Goal: Navigation & Orientation: Find specific page/section

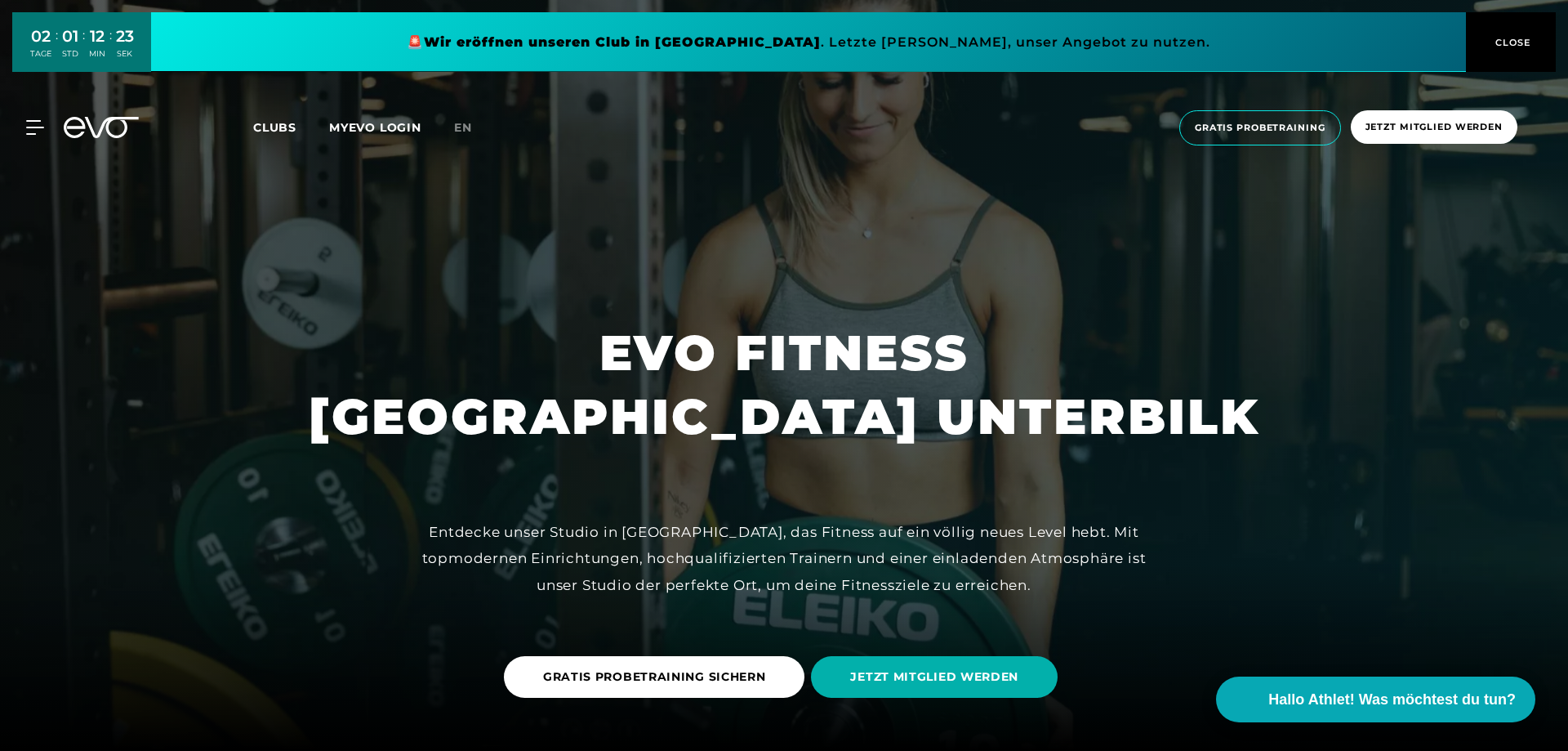
click at [271, 126] on span "Clubs" at bounding box center [274, 127] width 43 height 15
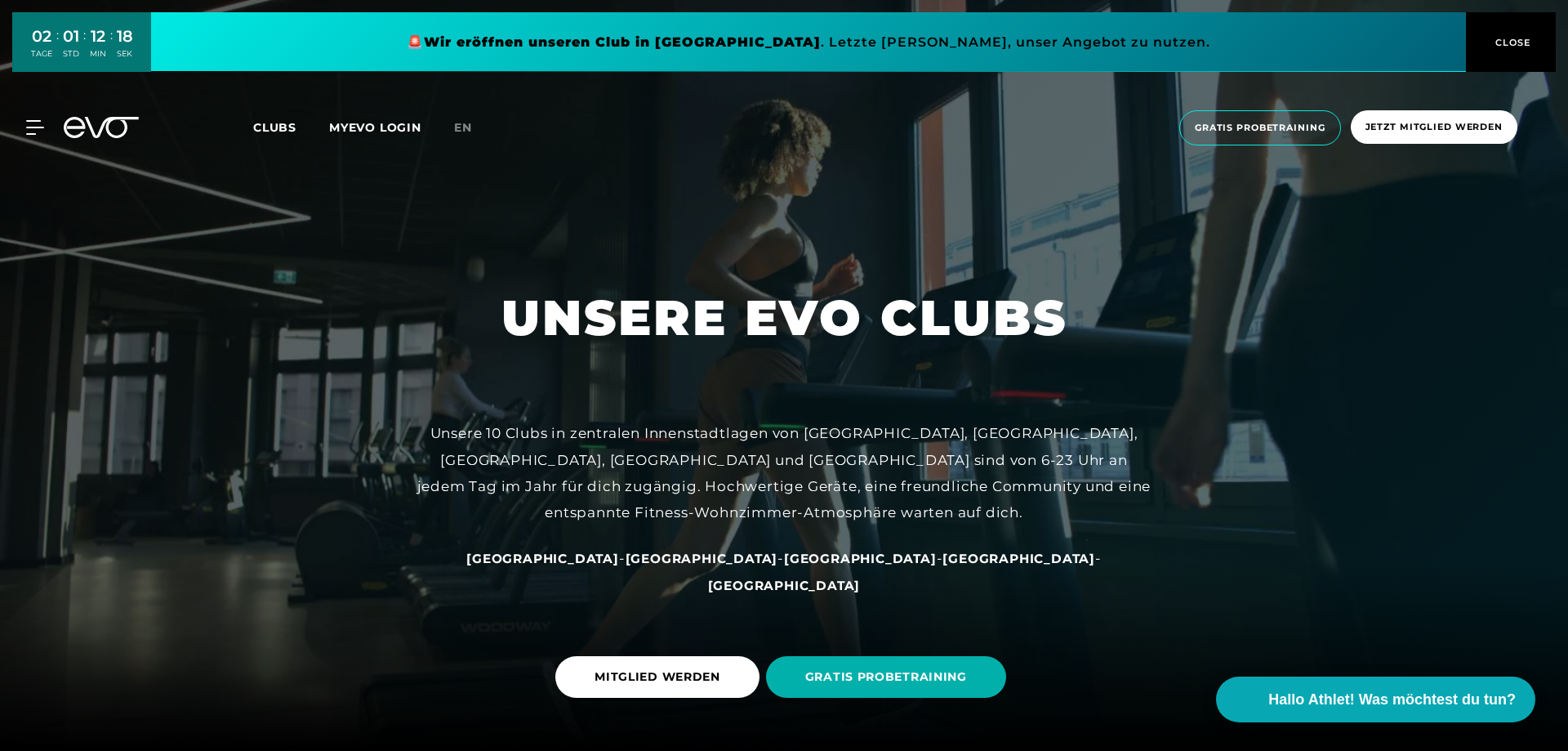
click at [784, 566] on span "[GEOGRAPHIC_DATA]" at bounding box center [860, 558] width 152 height 16
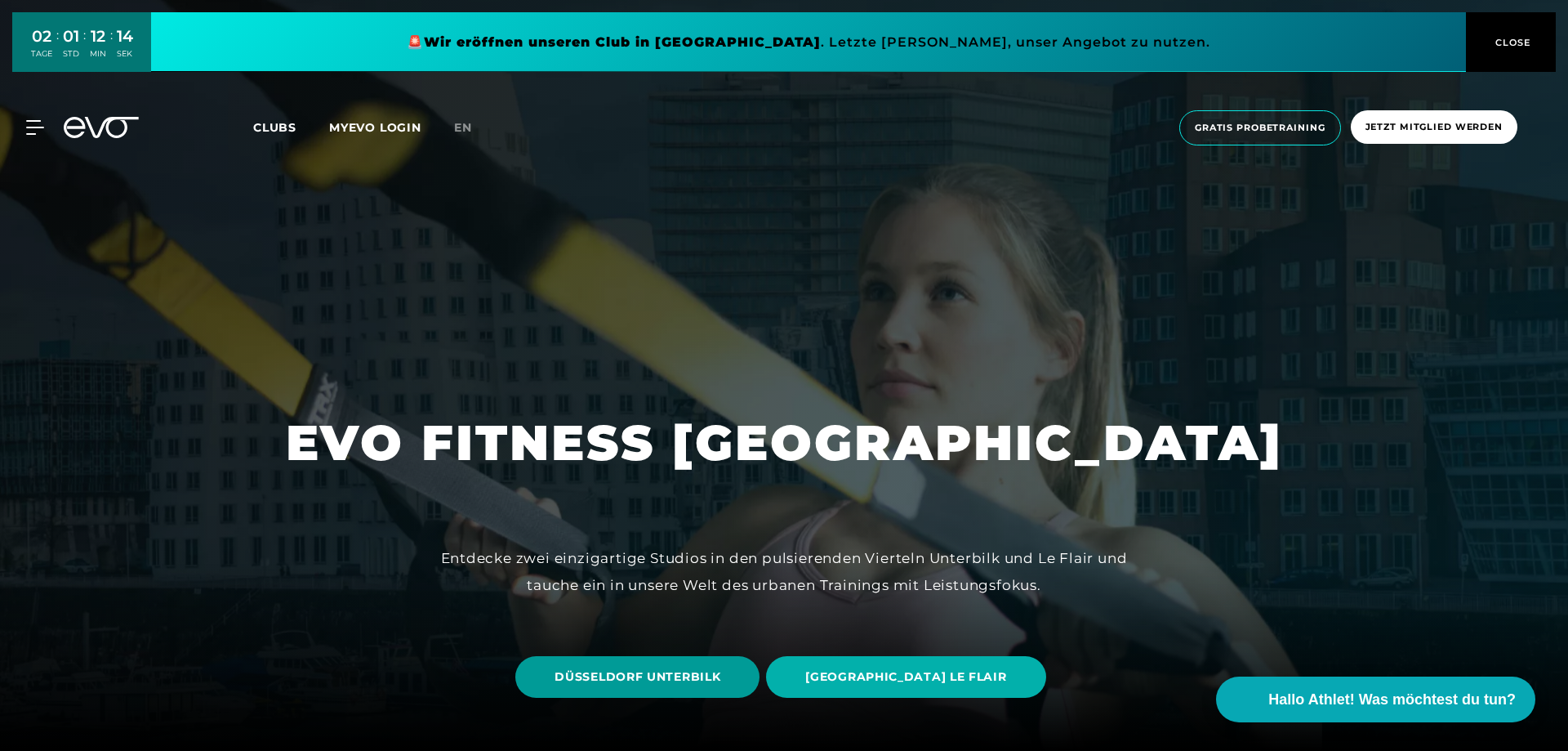
click at [658, 682] on span "DÜSSELDORF UNTERBILK" at bounding box center [637, 677] width 166 height 18
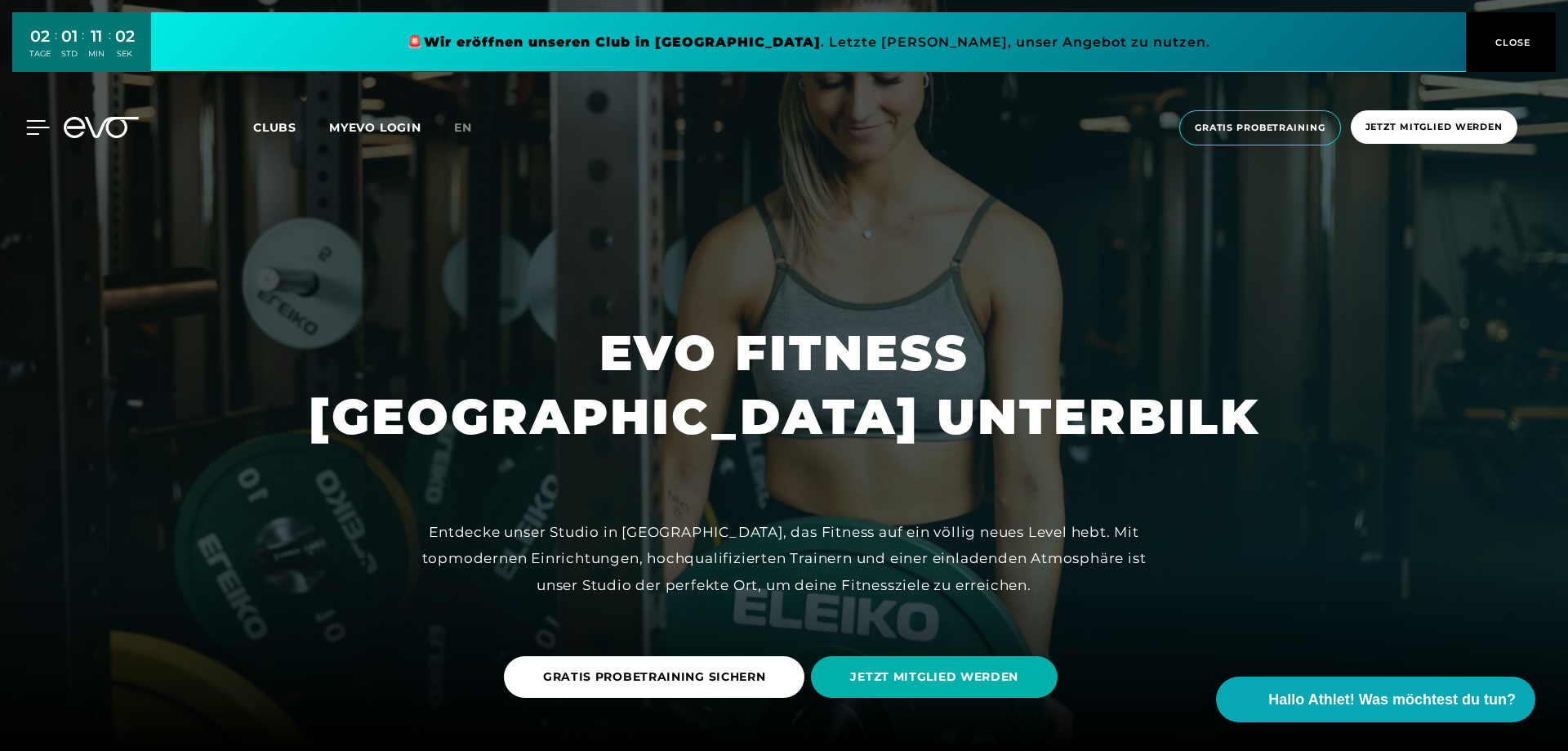
click at [31, 126] on icon at bounding box center [38, 127] width 24 height 15
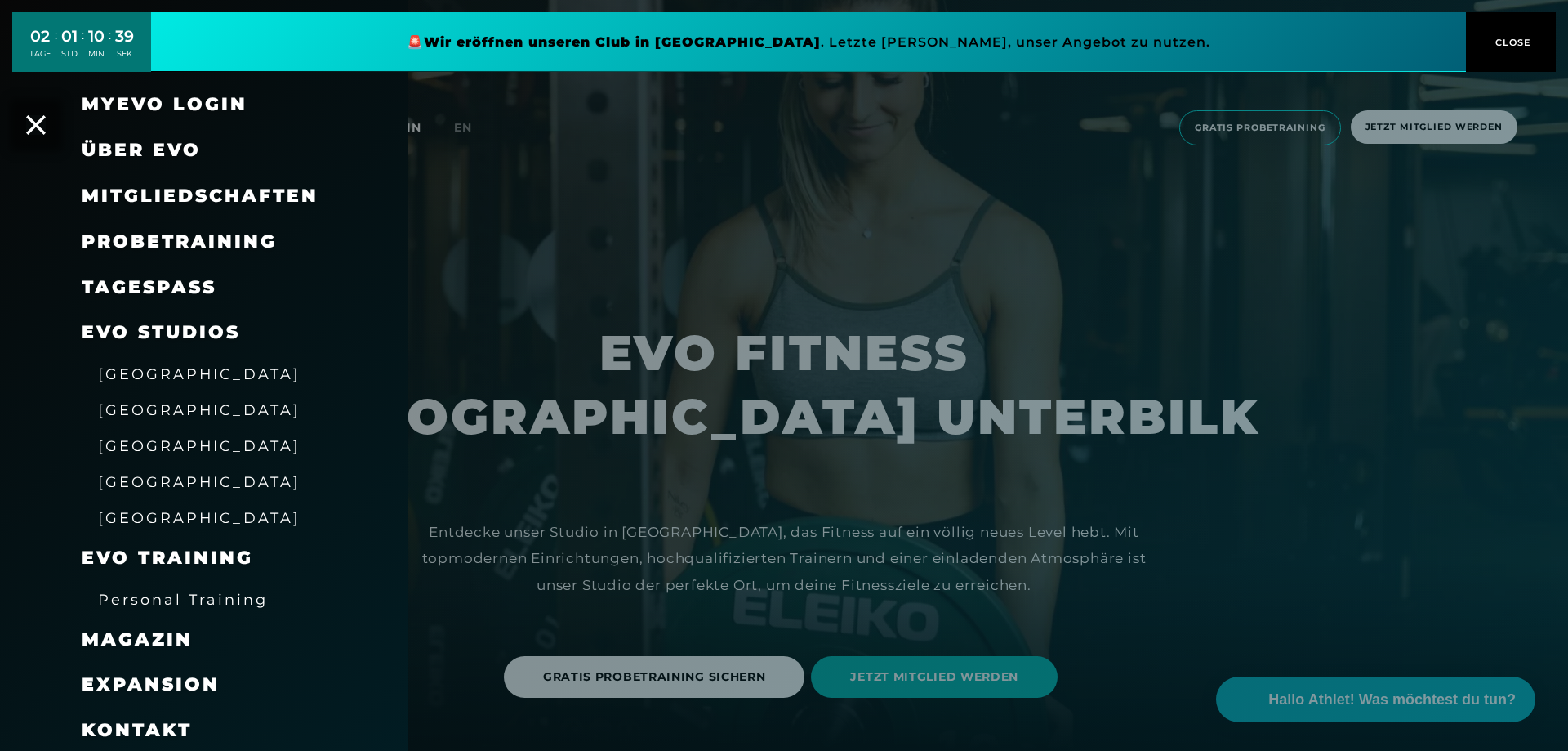
click at [137, 154] on span "Über EVO" at bounding box center [141, 149] width 119 height 22
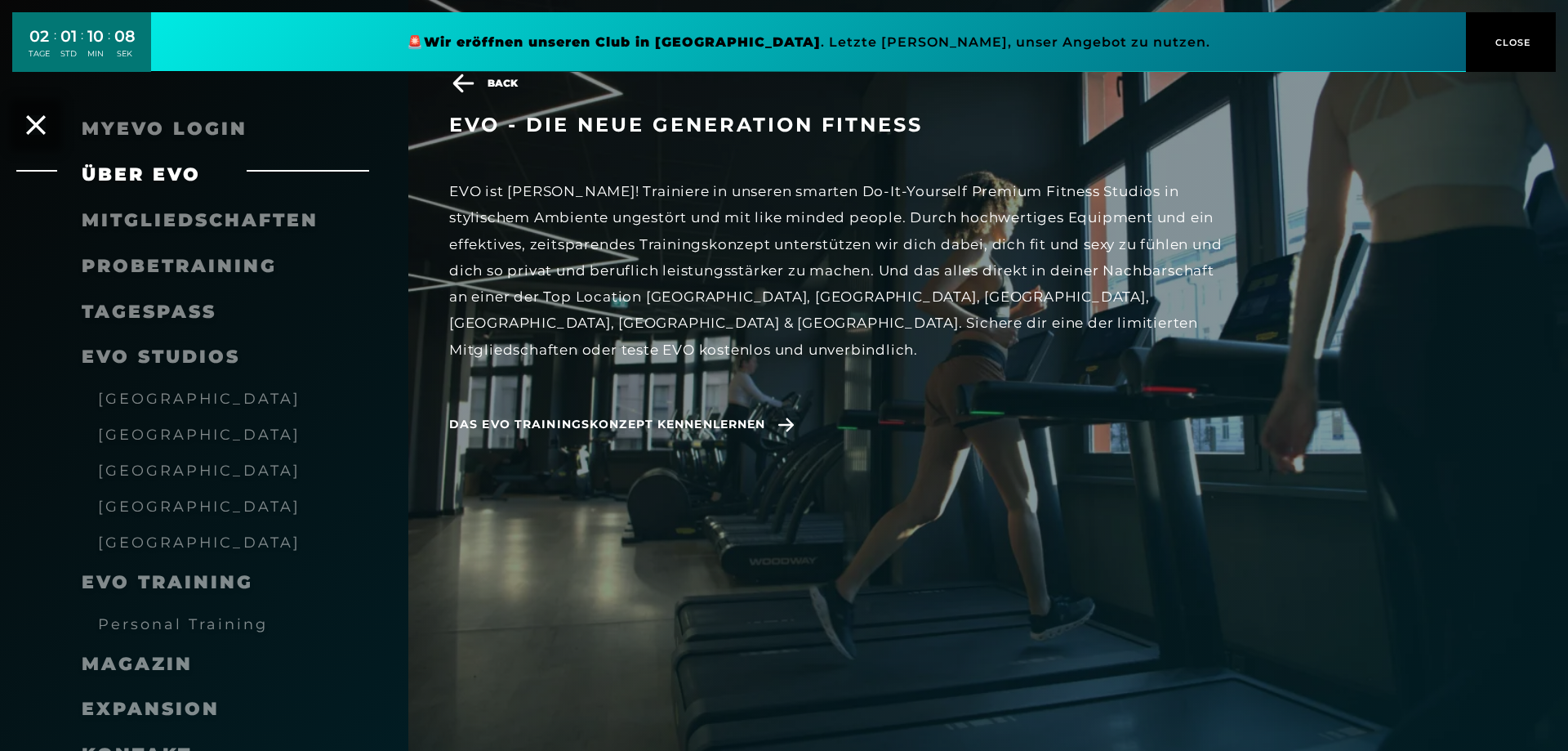
click at [261, 219] on span "Mitgliedschaften" at bounding box center [200, 220] width 237 height 22
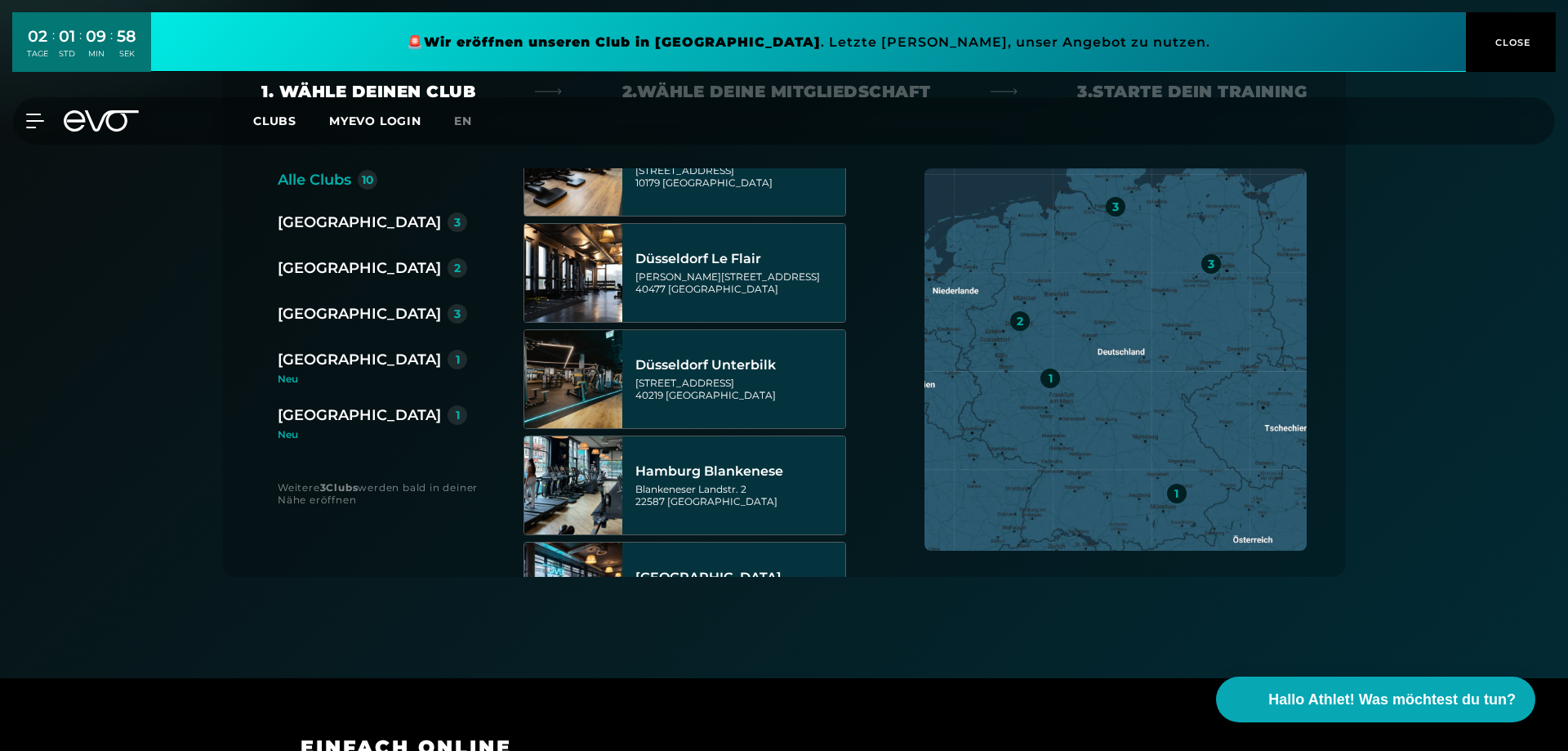
scroll to position [290, 0]
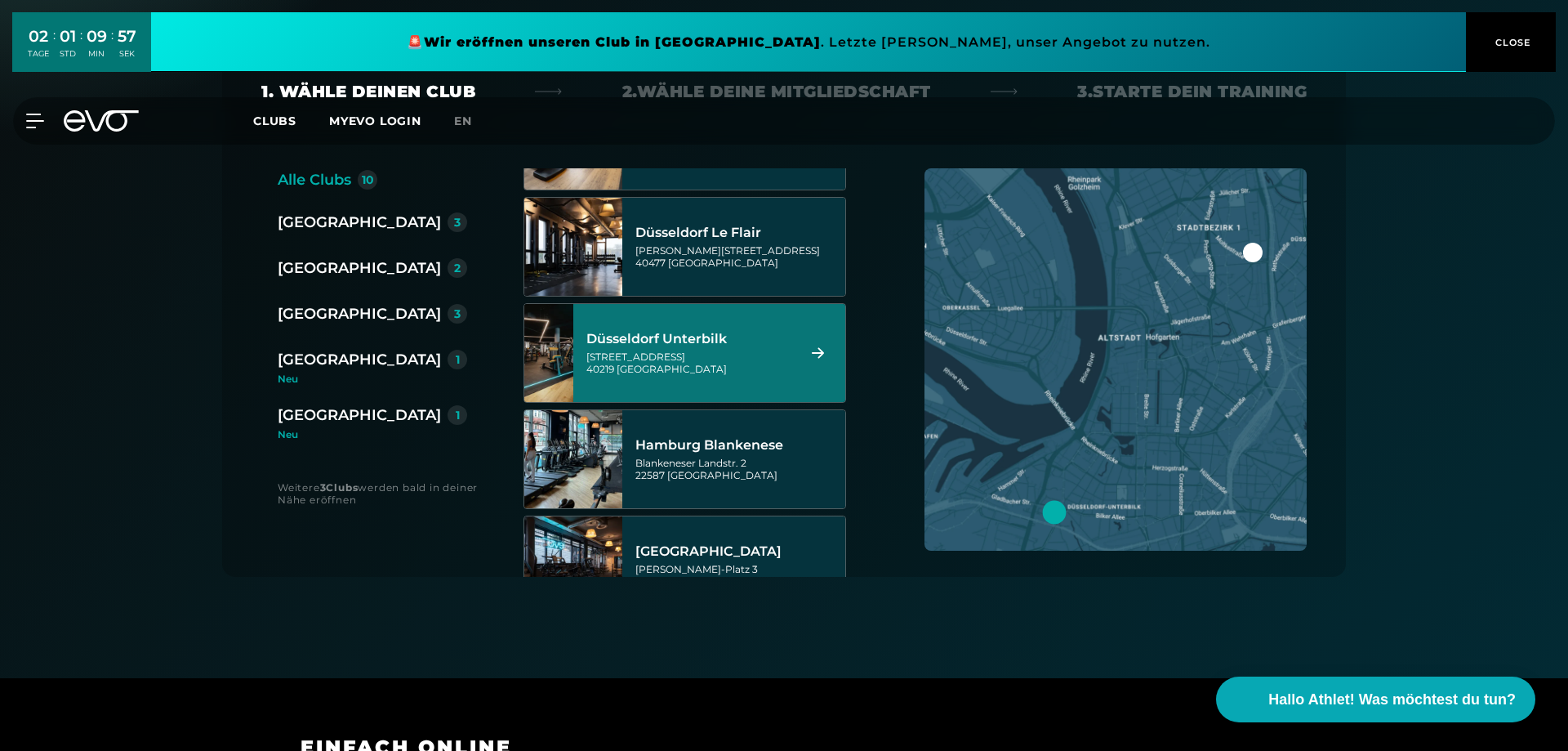
click at [679, 355] on div "[STREET_ADDRESS]" at bounding box center [689, 363] width 205 height 25
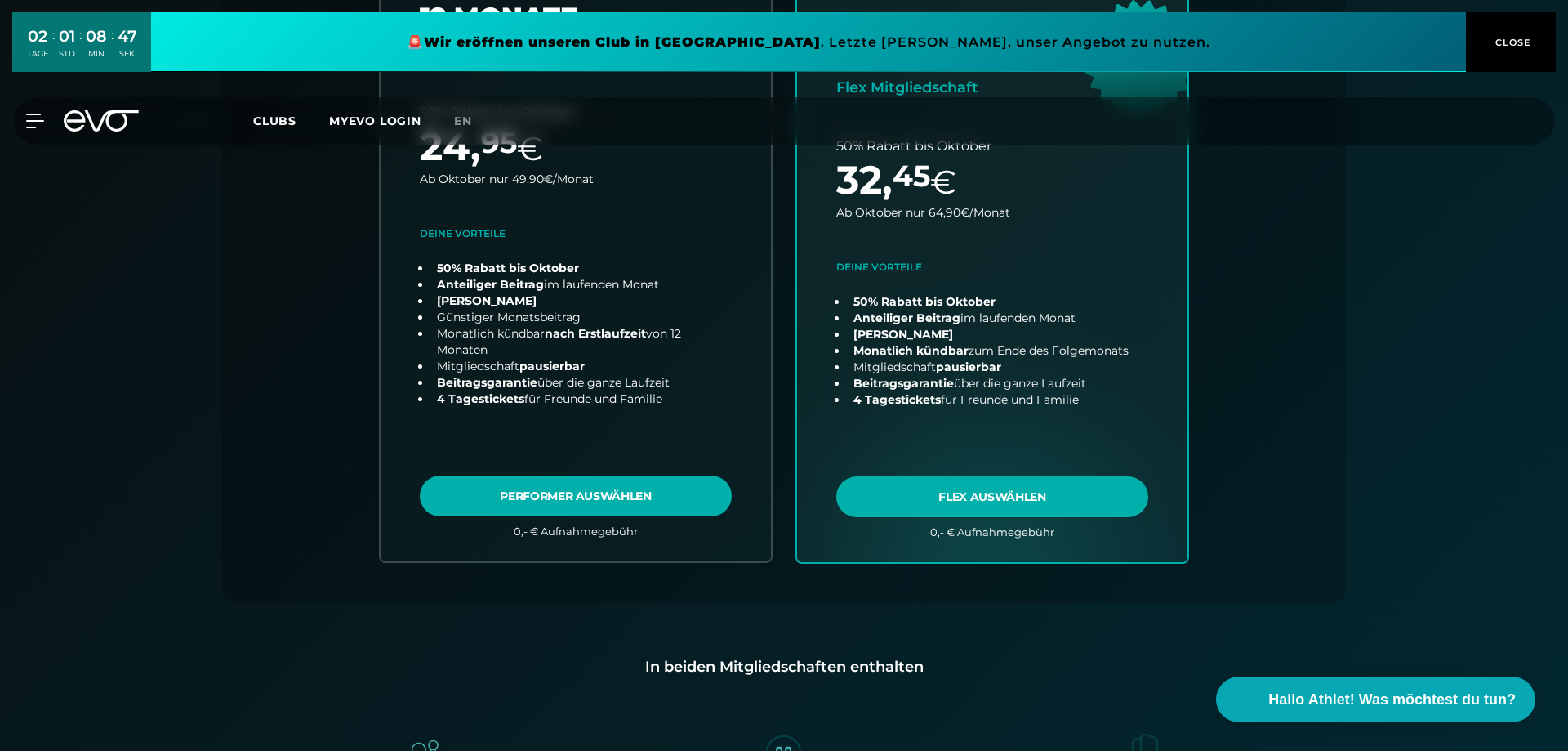
scroll to position [0, 0]
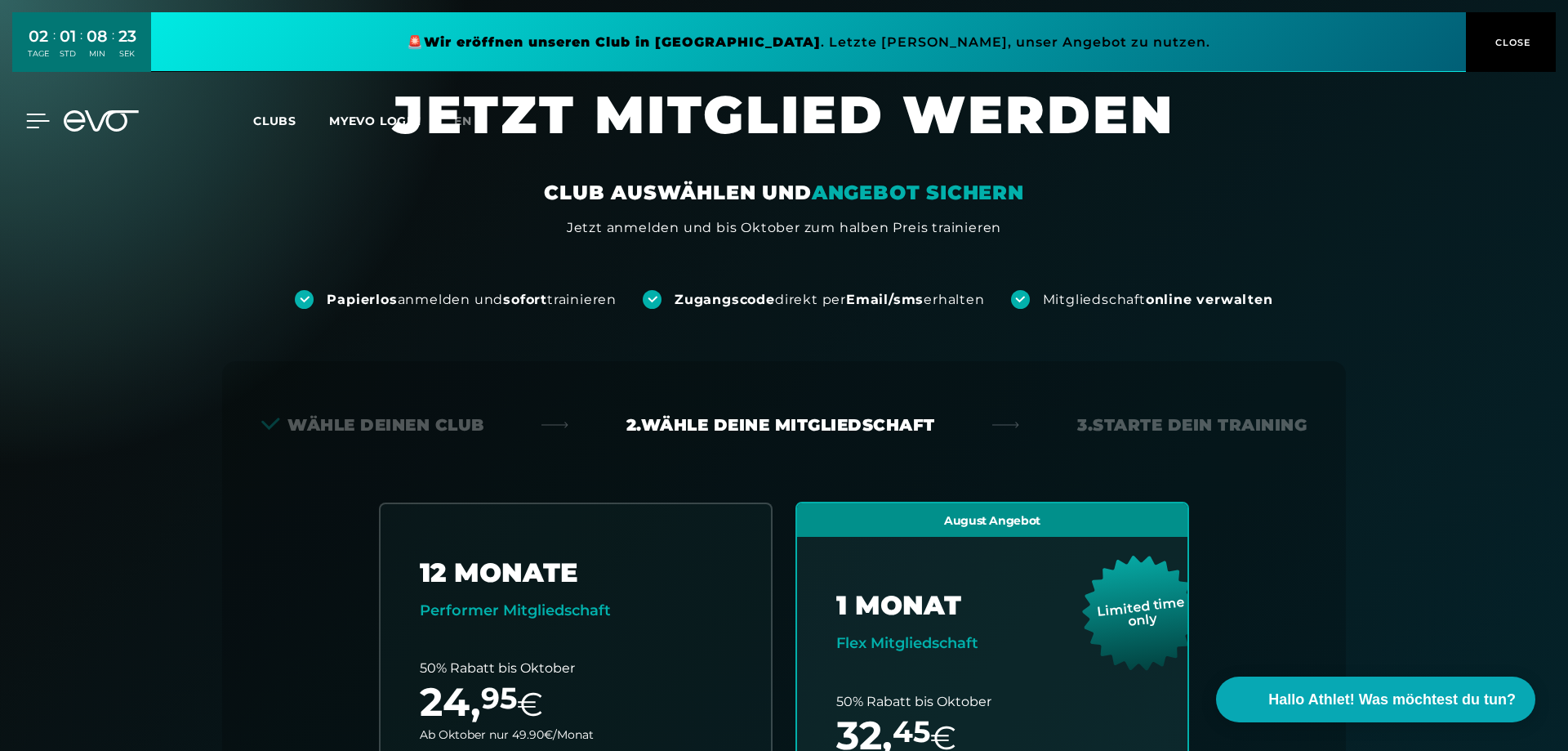
click at [37, 120] on icon at bounding box center [39, 121] width 23 height 13
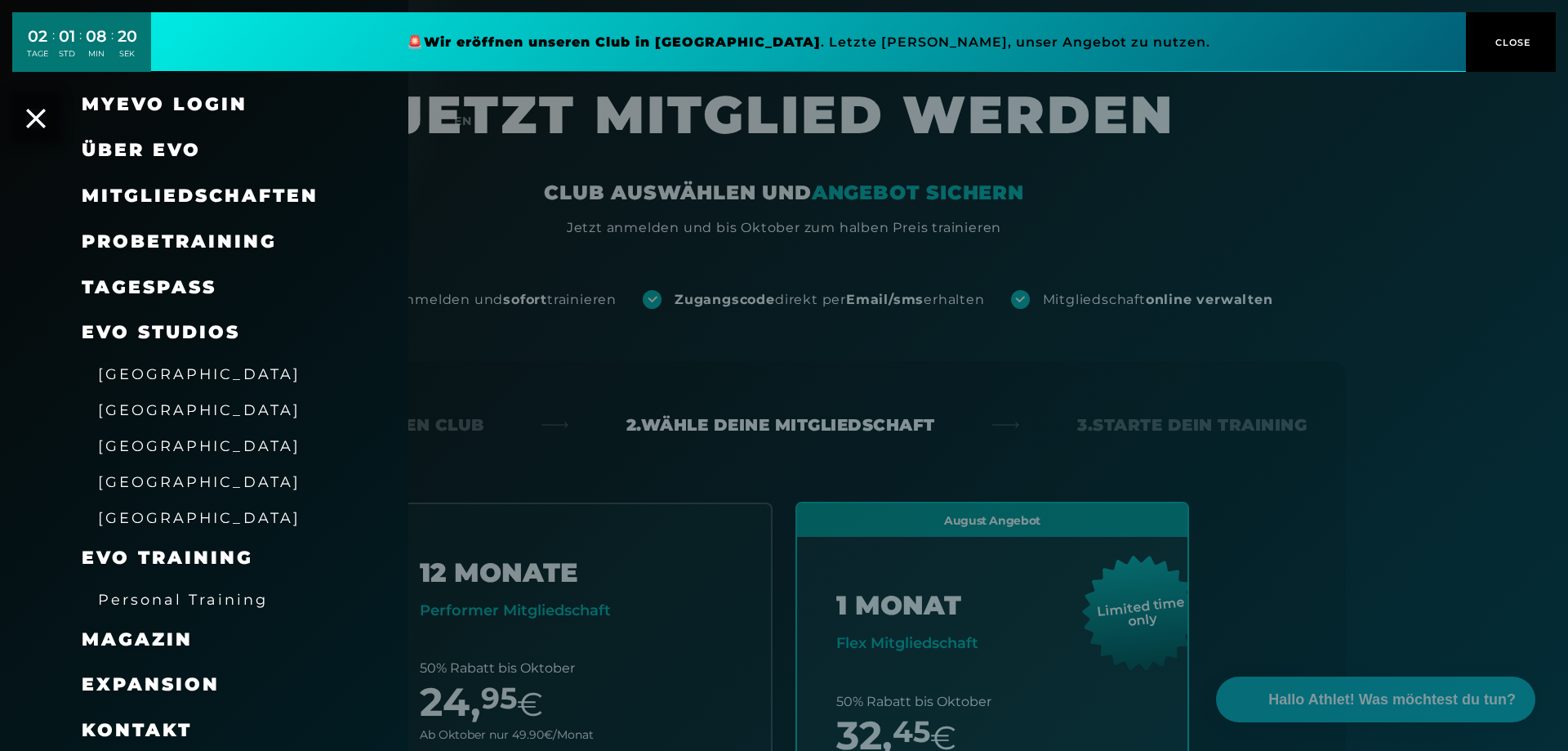
click at [159, 377] on span "[GEOGRAPHIC_DATA]" at bounding box center [199, 374] width 202 height 18
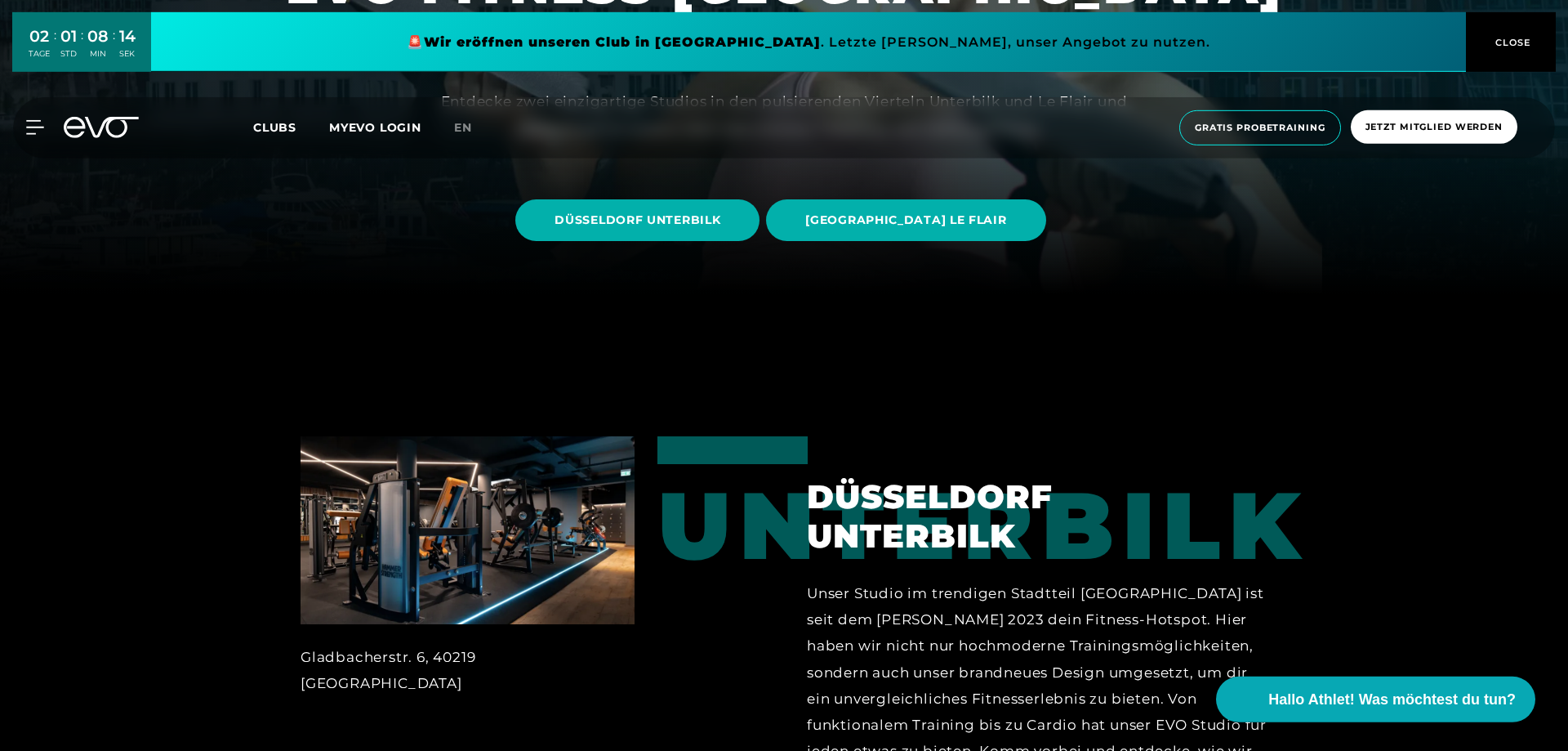
scroll to position [499, 0]
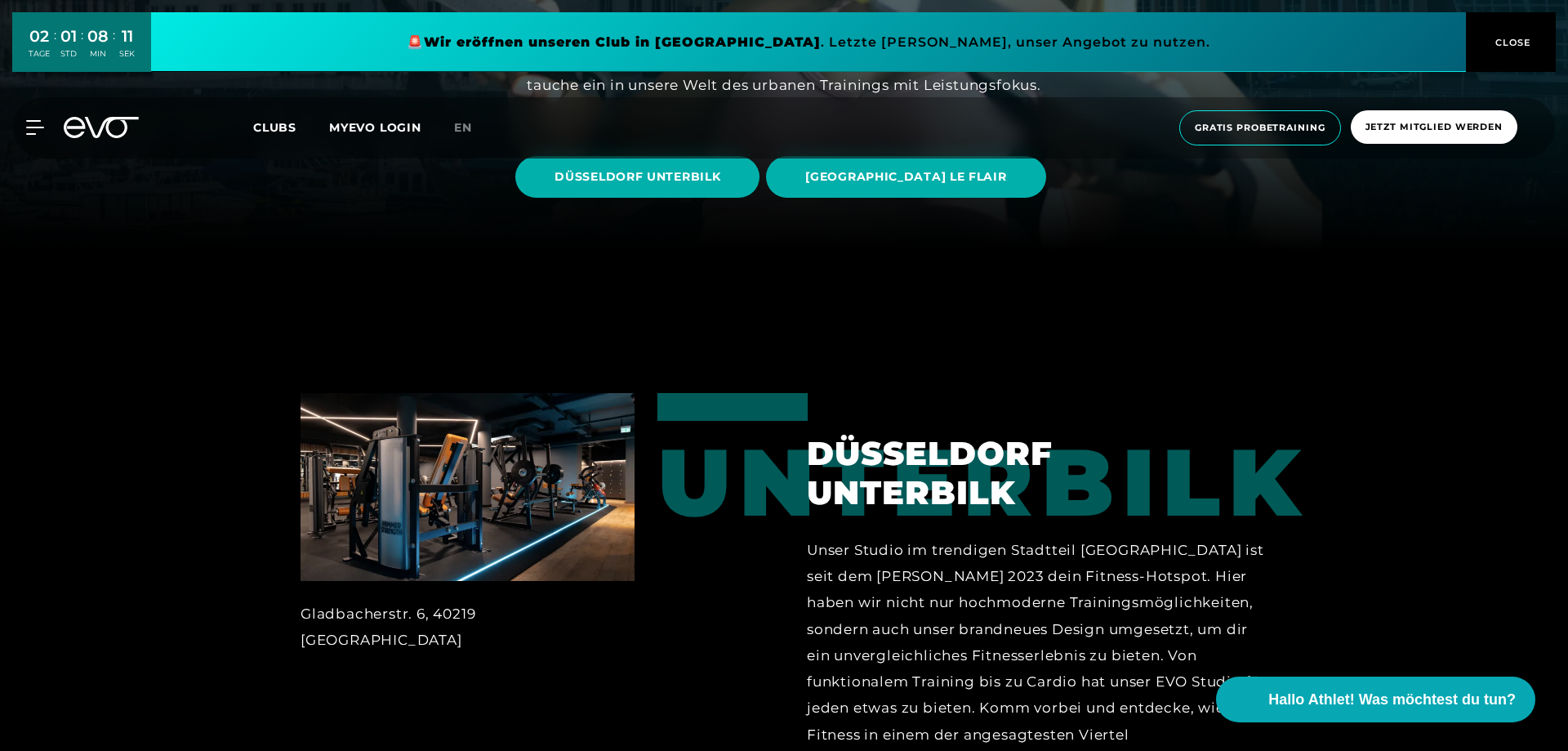
click at [467, 499] on img at bounding box center [467, 486] width 334 height 188
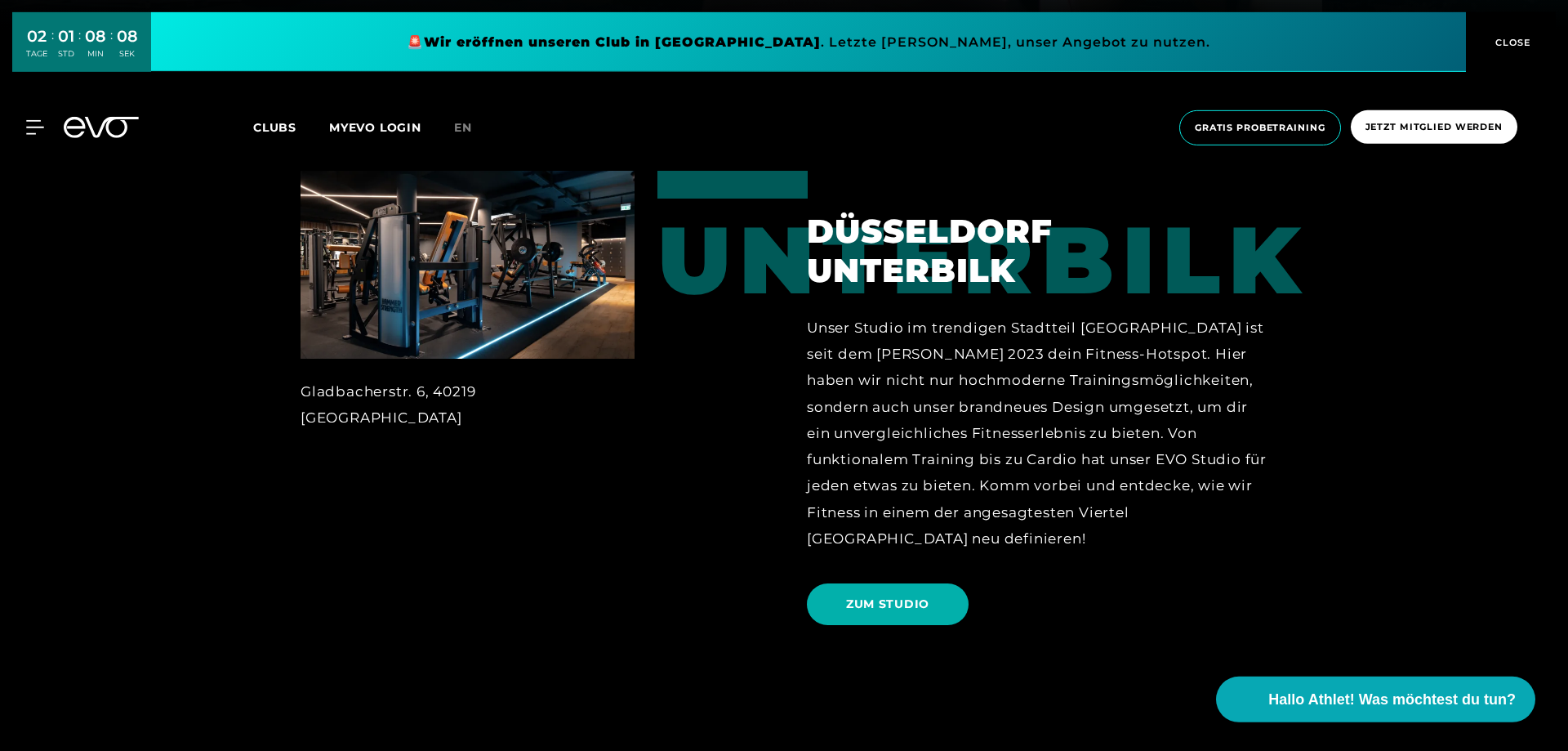
scroll to position [750, 0]
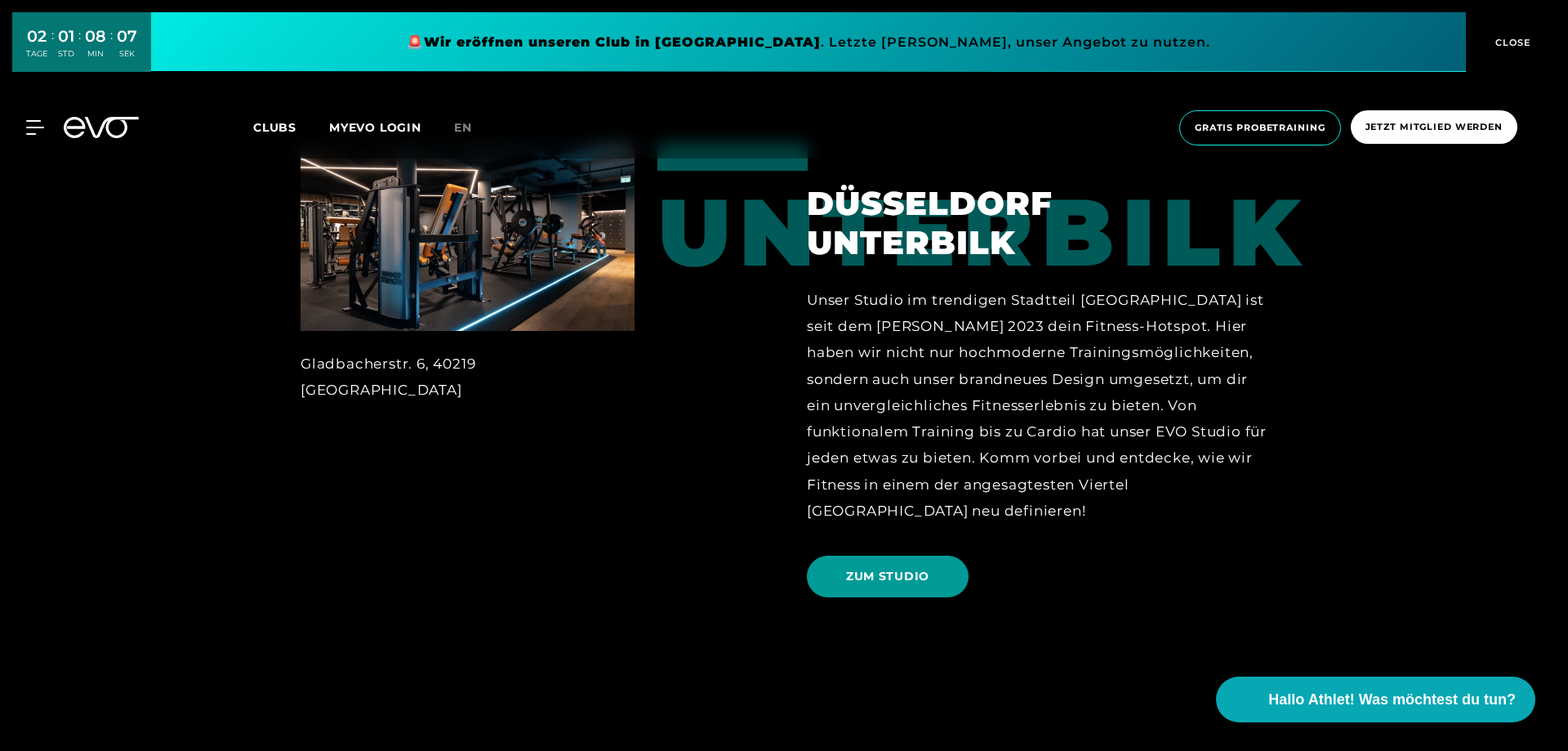
click at [874, 574] on span "ZUM STUDIO" at bounding box center [887, 577] width 83 height 18
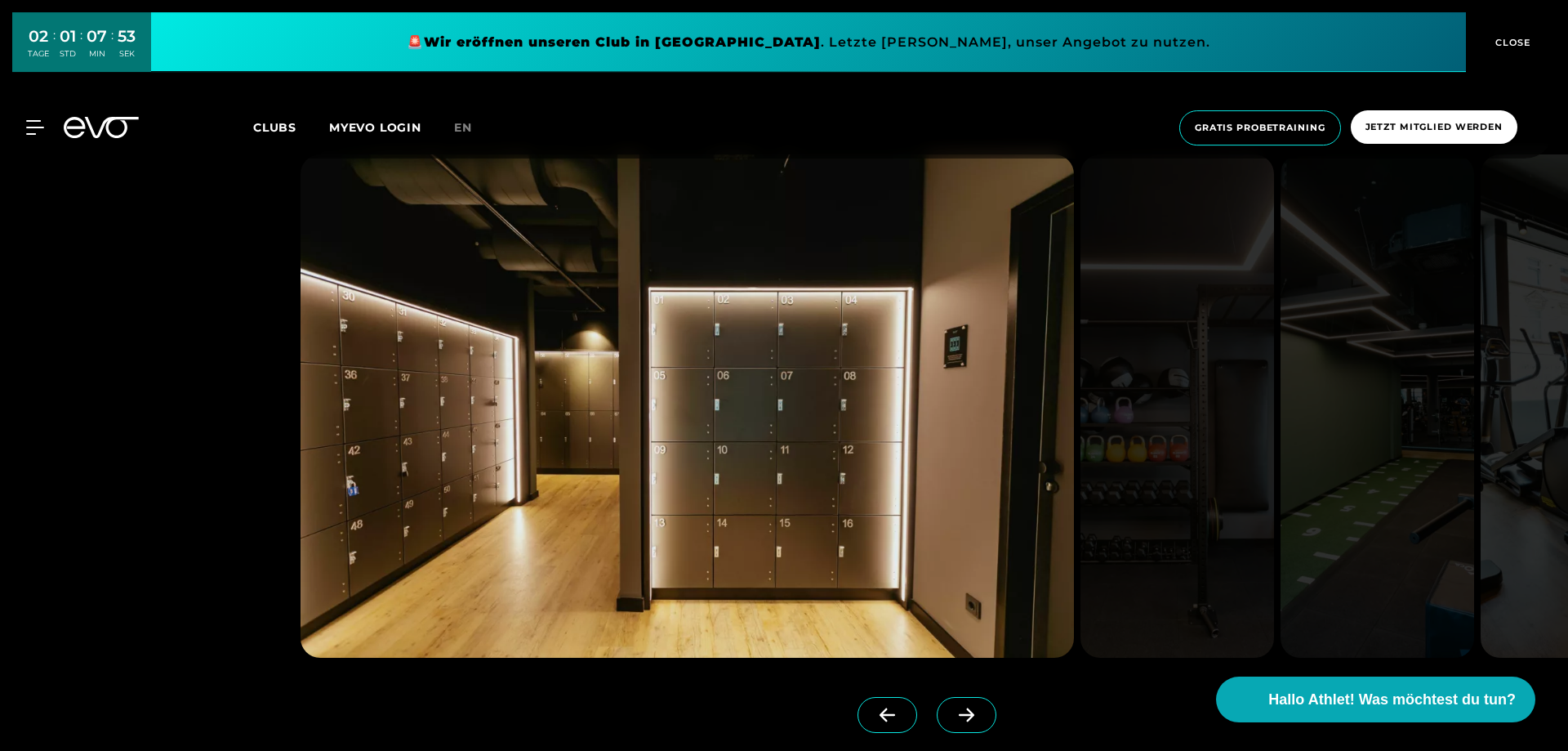
scroll to position [1583, 0]
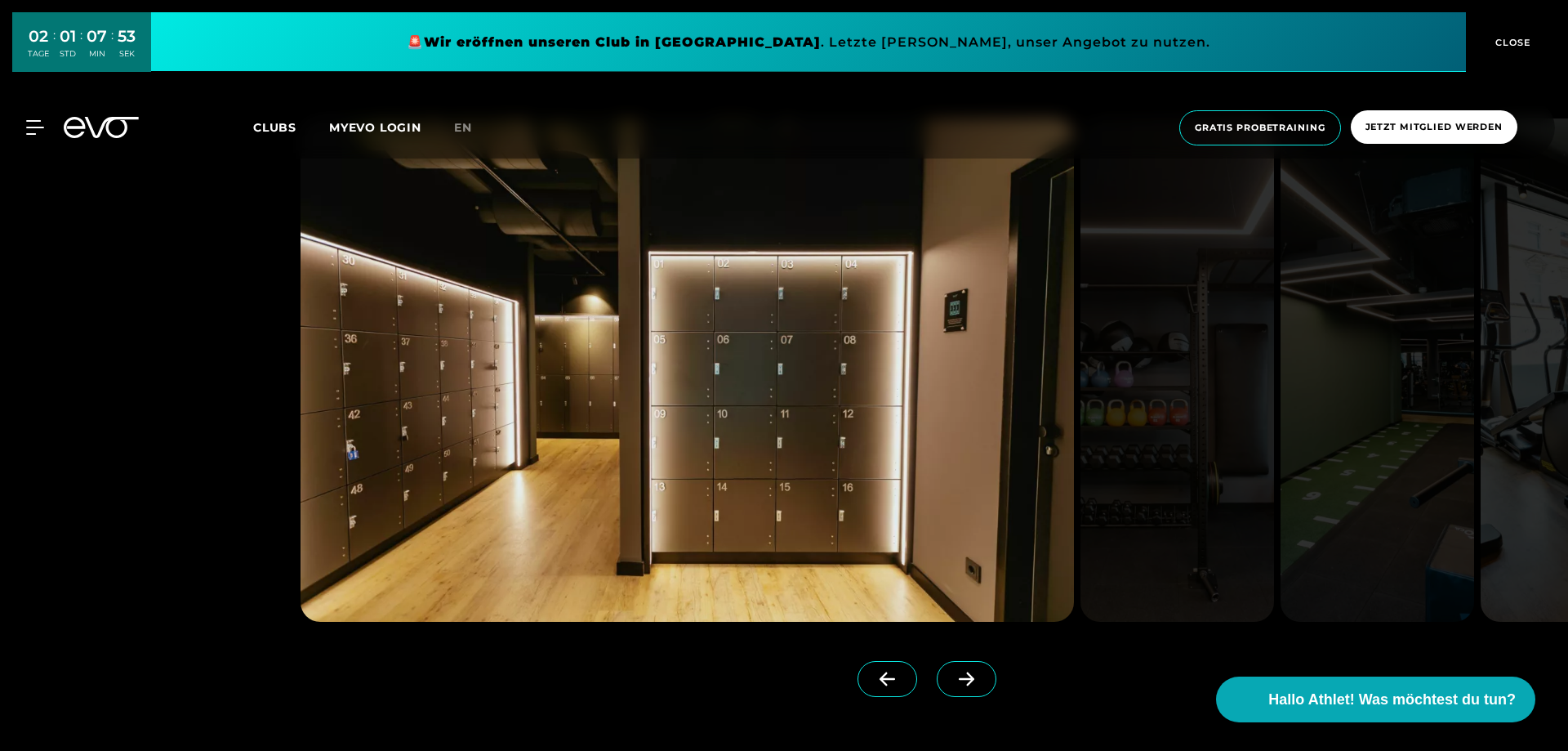
click at [967, 678] on icon at bounding box center [966, 678] width 29 height 15
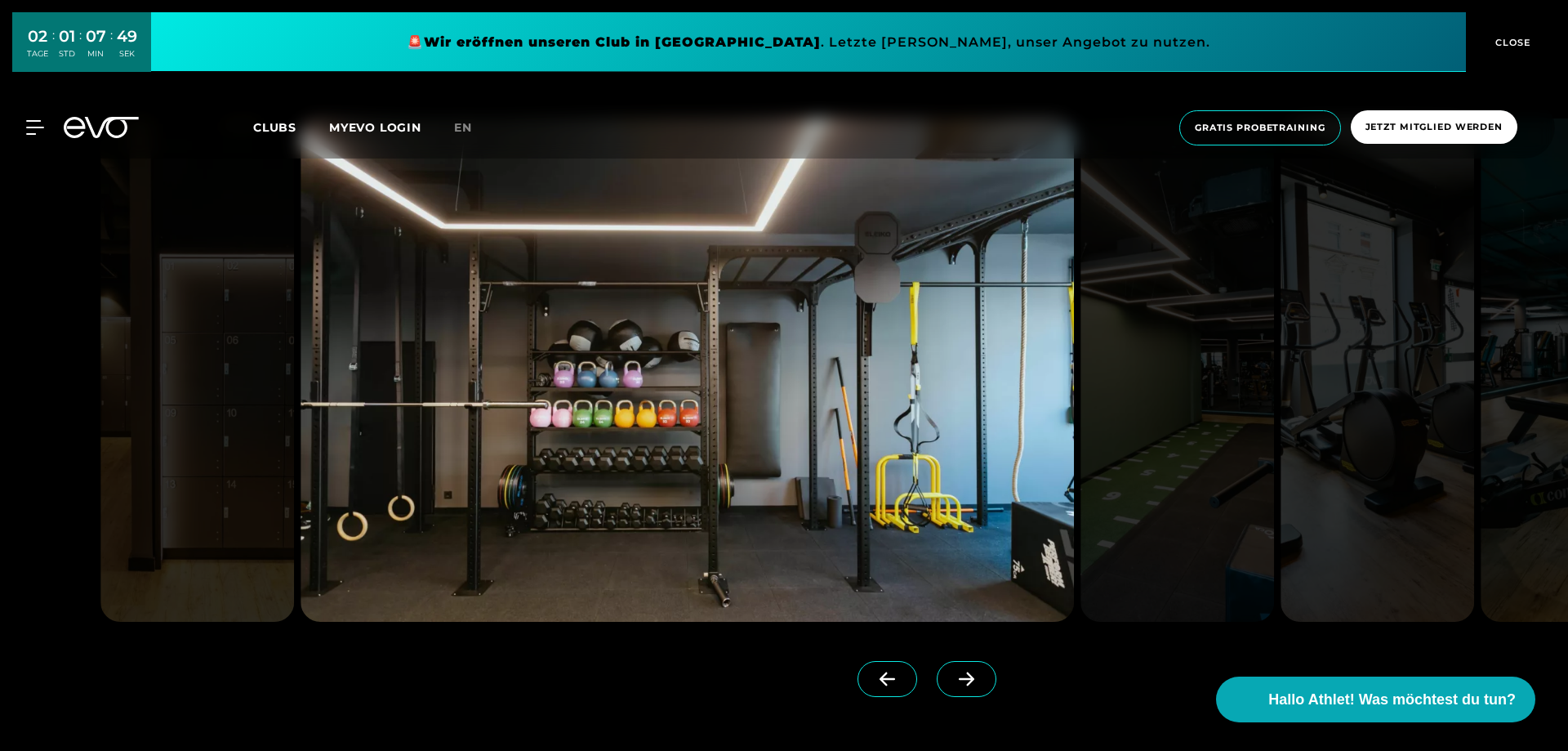
click at [964, 678] on icon at bounding box center [966, 679] width 16 height 14
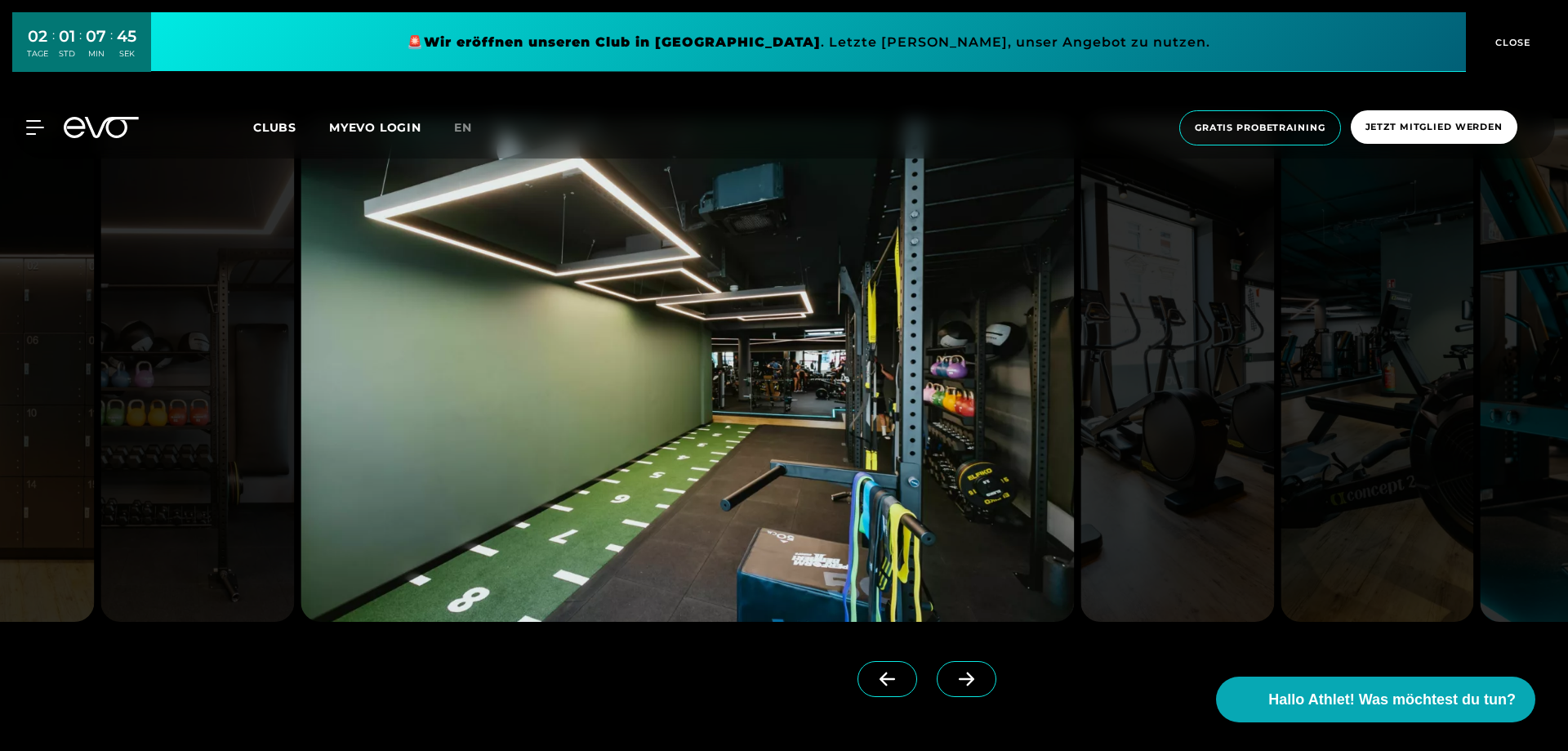
click at [964, 678] on icon at bounding box center [966, 679] width 16 height 14
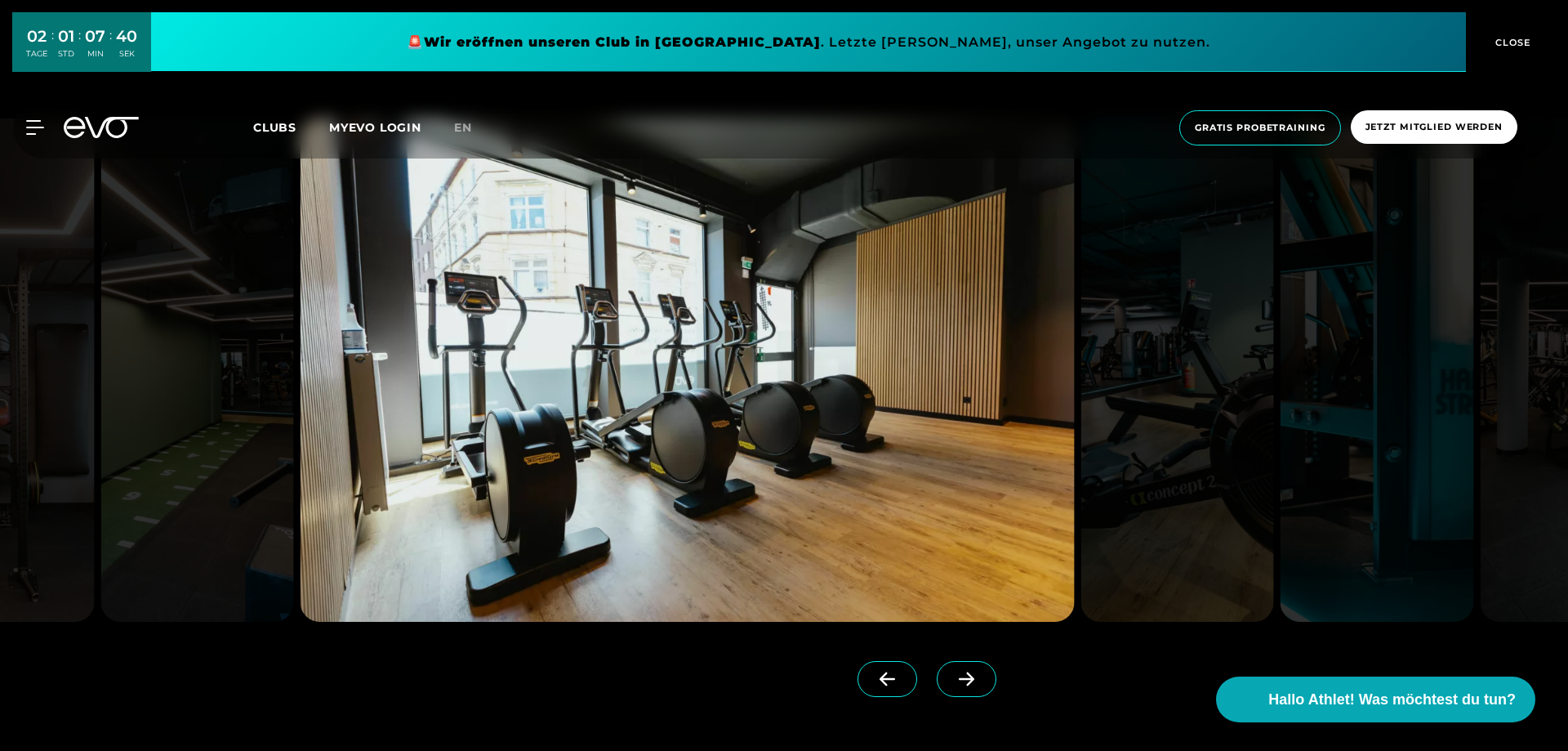
click at [964, 678] on icon at bounding box center [966, 679] width 16 height 14
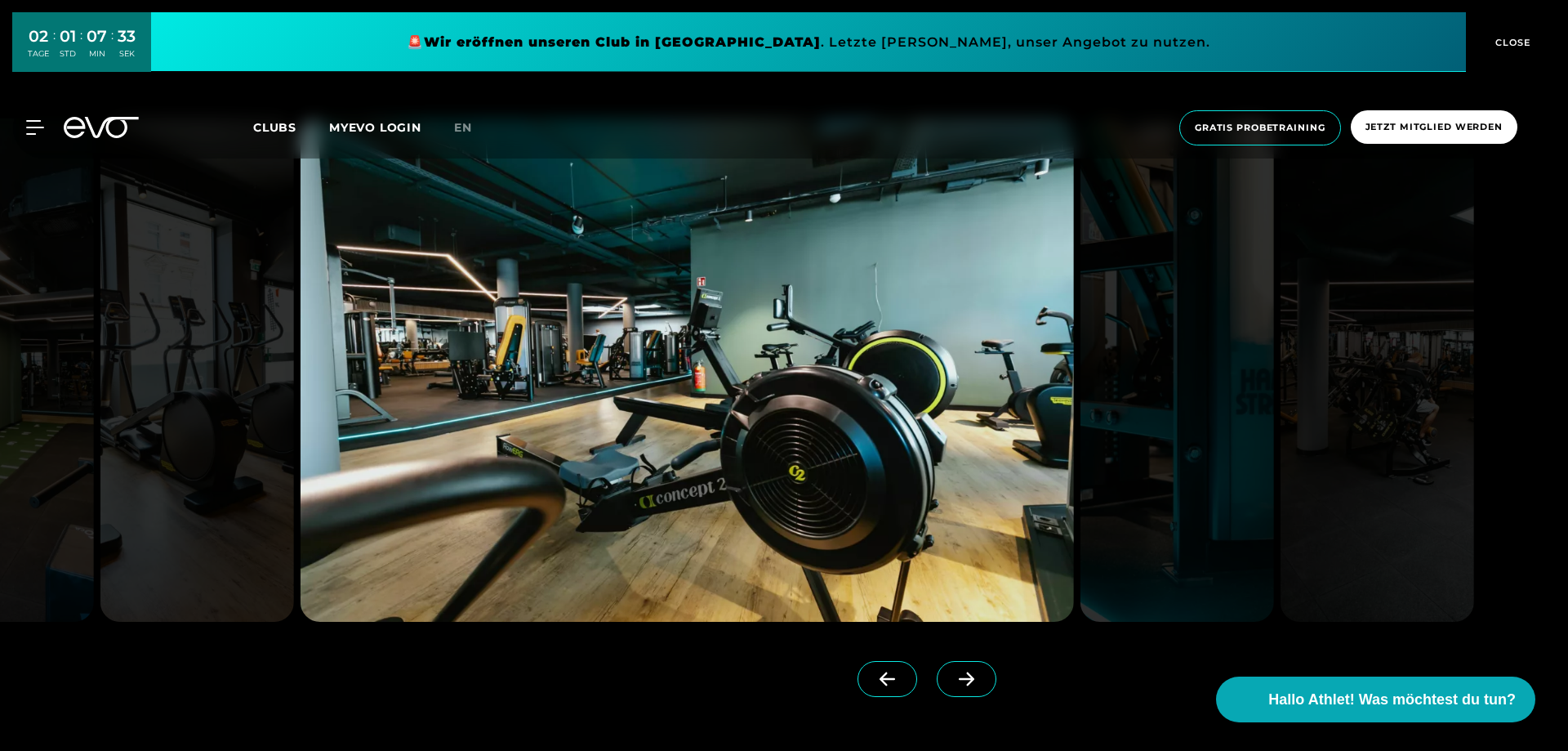
click at [964, 678] on icon at bounding box center [966, 679] width 16 height 14
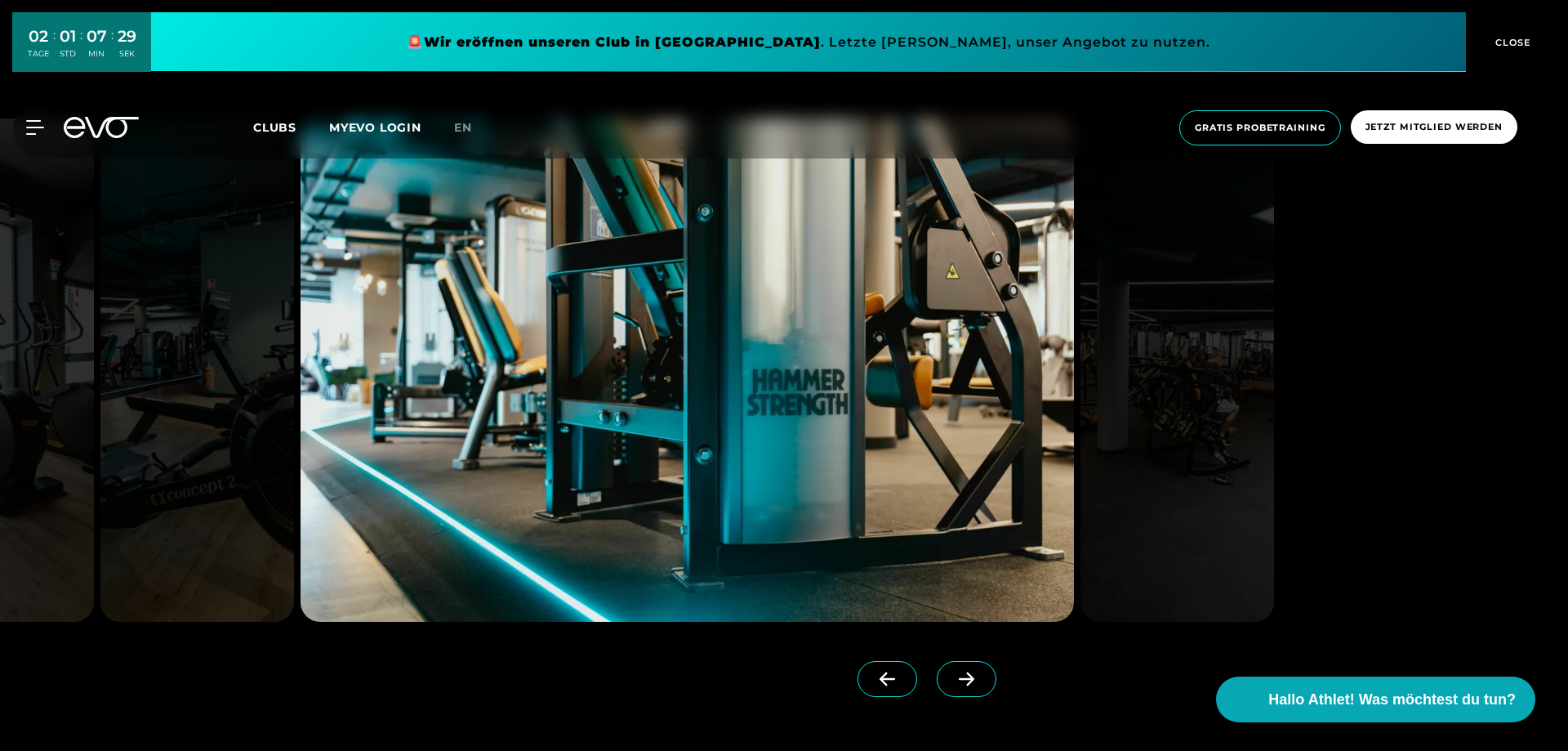
click at [964, 678] on icon at bounding box center [966, 679] width 16 height 14
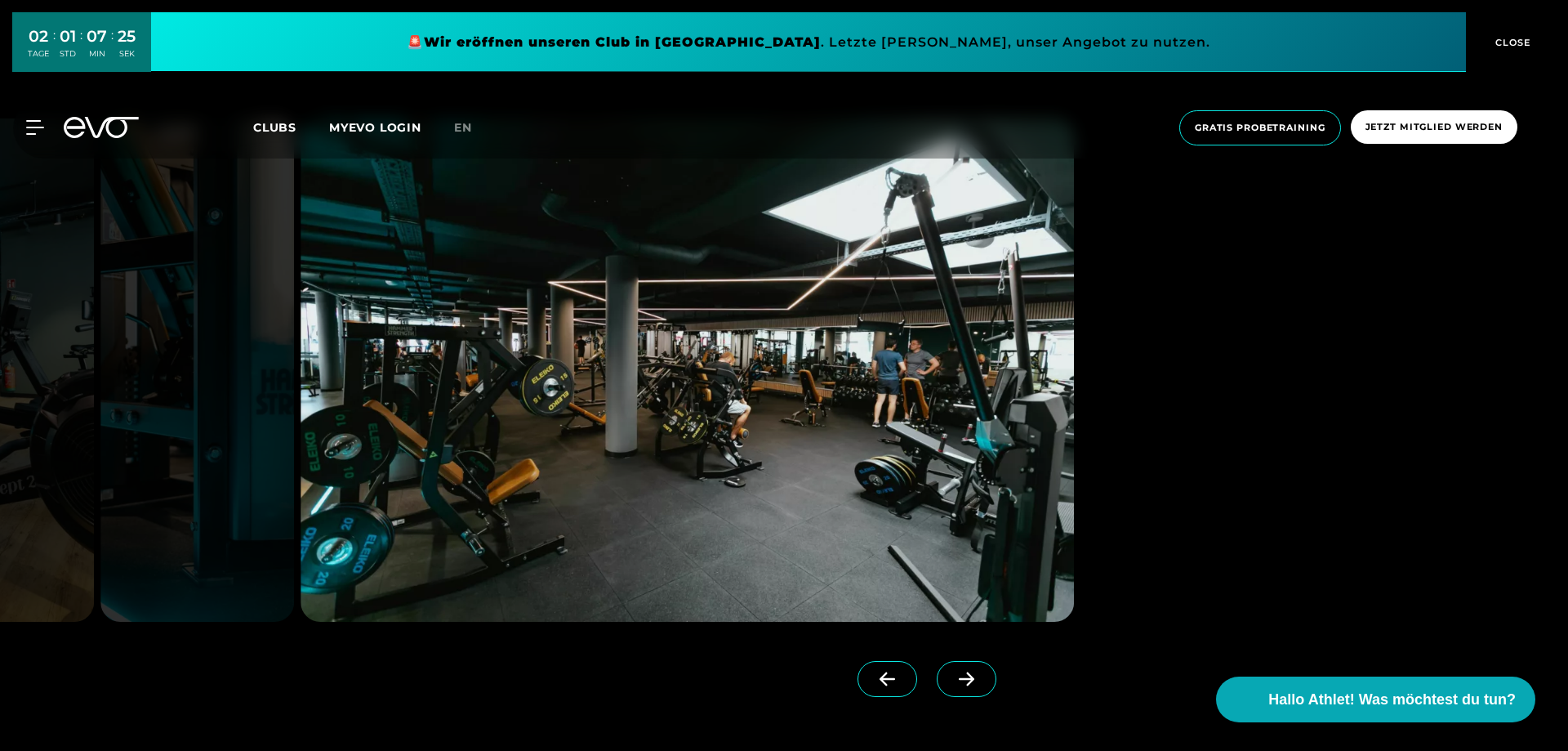
click at [964, 678] on icon at bounding box center [966, 679] width 16 height 14
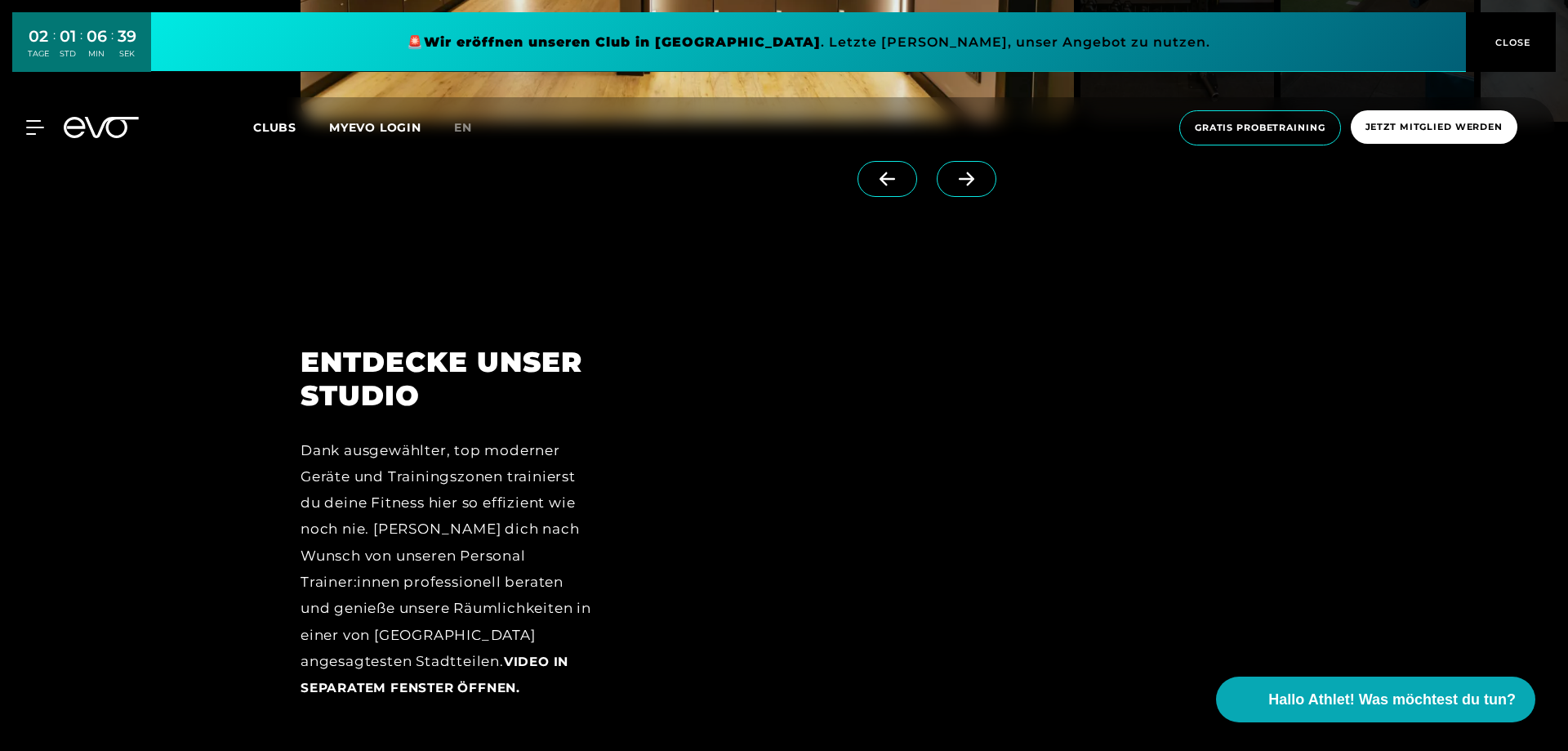
scroll to position [2166, 0]
